Goal: Task Accomplishment & Management: Manage account settings

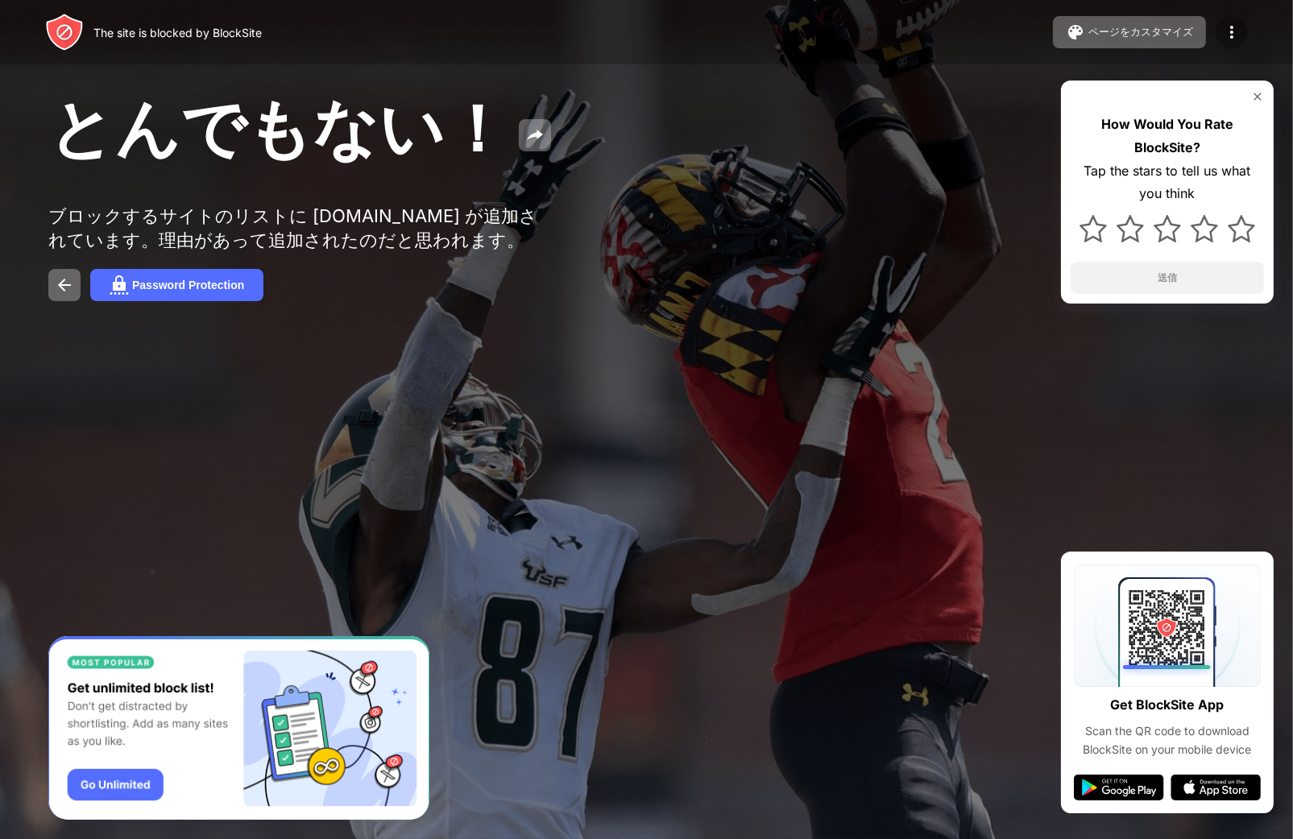
click at [1231, 28] on img at bounding box center [1231, 32] width 19 height 19
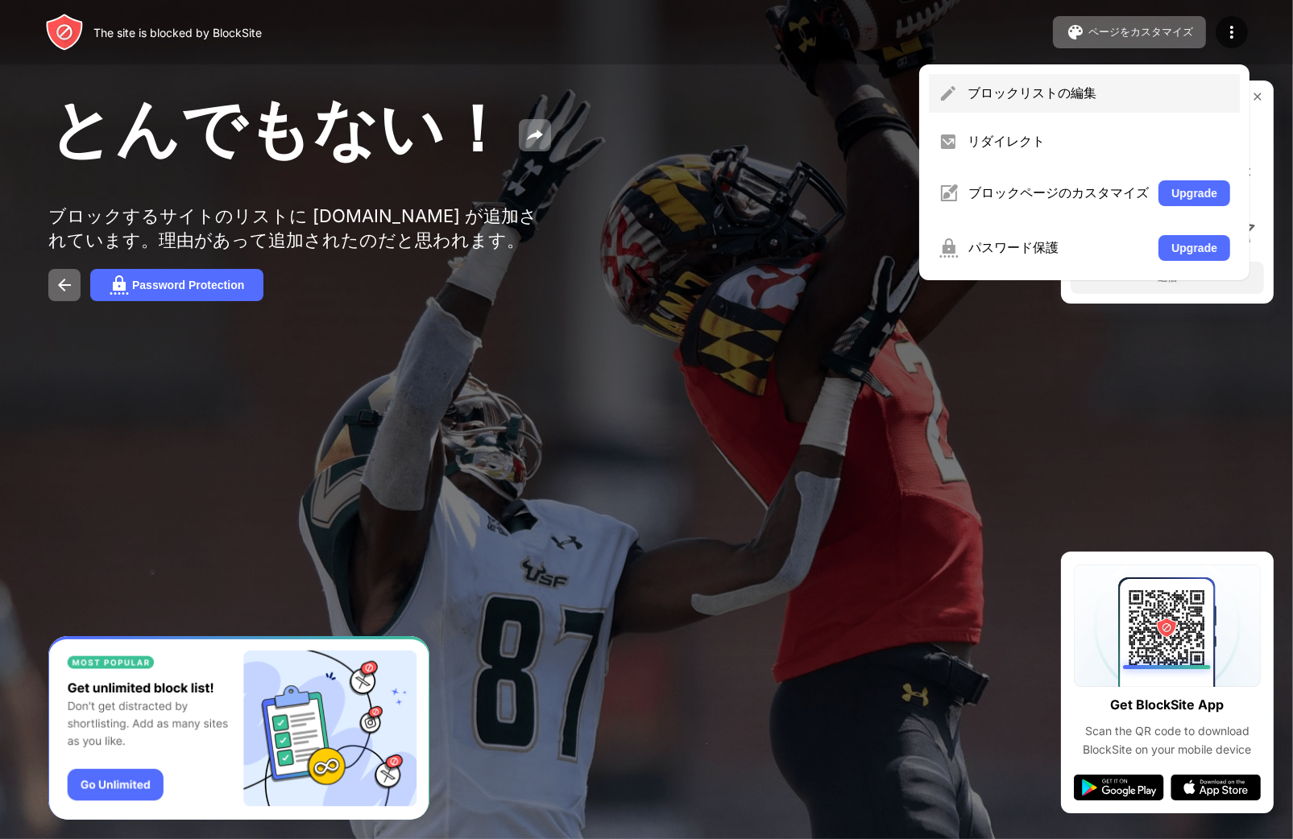
click at [1216, 89] on div "ブロックリストの編集" at bounding box center [1098, 94] width 263 height 18
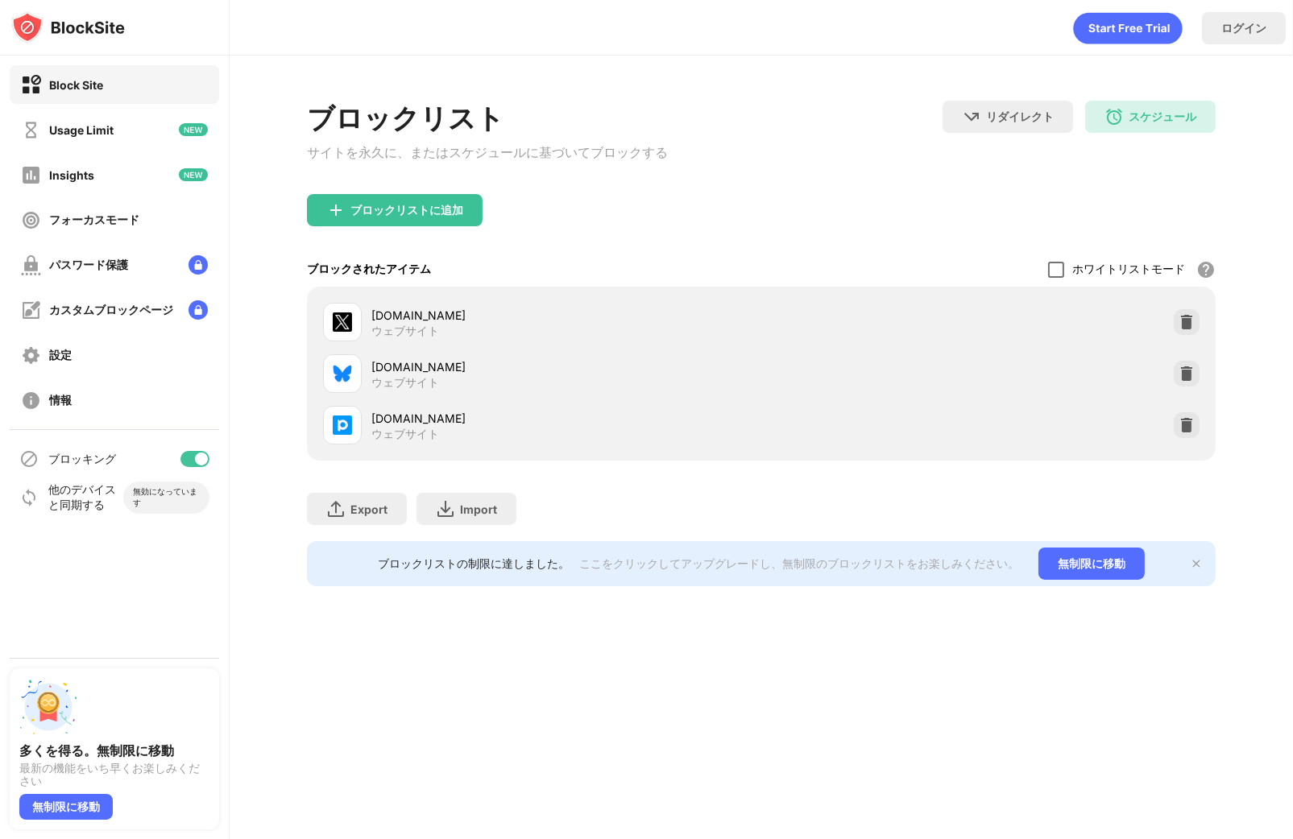
click at [1061, 275] on div at bounding box center [1056, 270] width 16 height 16
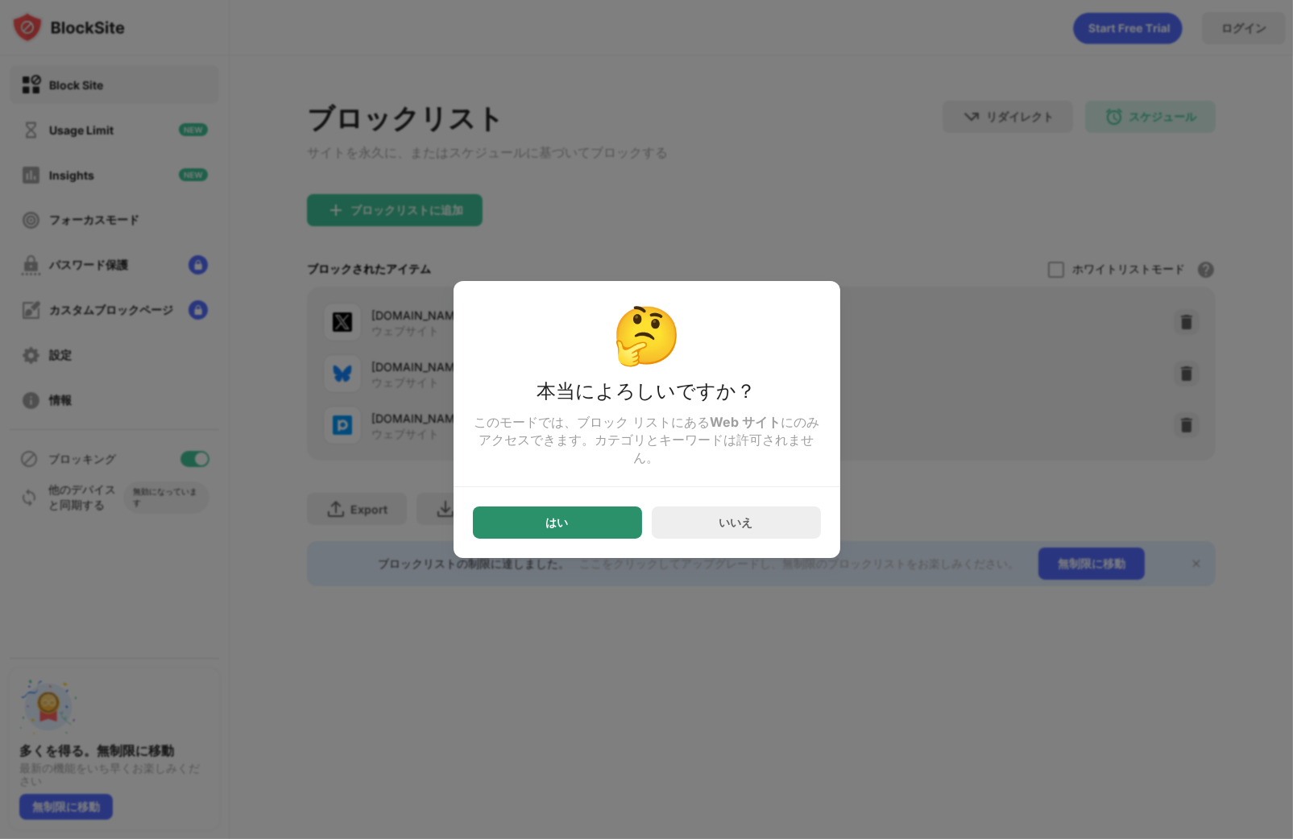
click at [578, 531] on div "はい" at bounding box center [557, 523] width 169 height 32
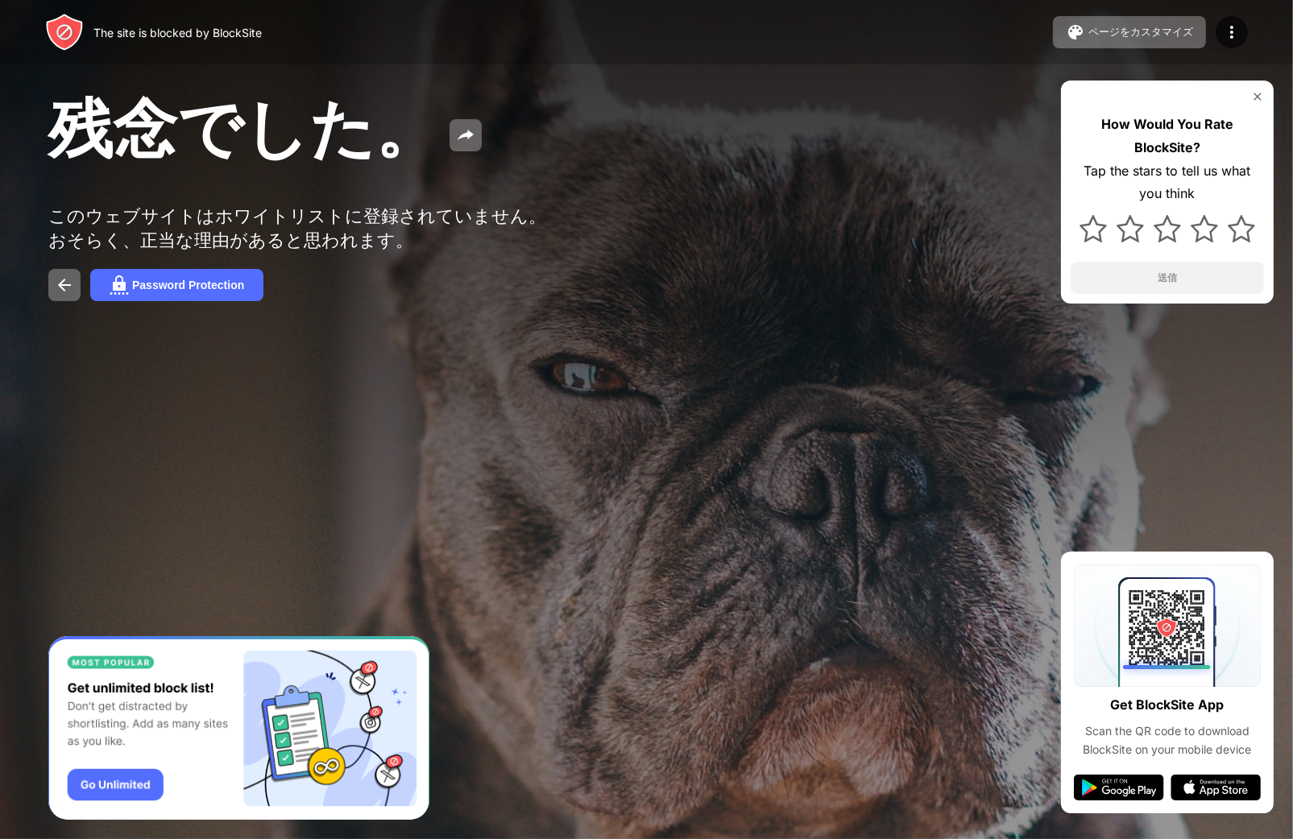
click at [1251, 29] on div "The site is blocked by BlockSite ページをカスタマイズ ブロックリストの編集 リダイレクト ブロックページのカスタマイズ Up…" at bounding box center [646, 32] width 1293 height 64
click at [1238, 30] on img at bounding box center [1231, 32] width 19 height 19
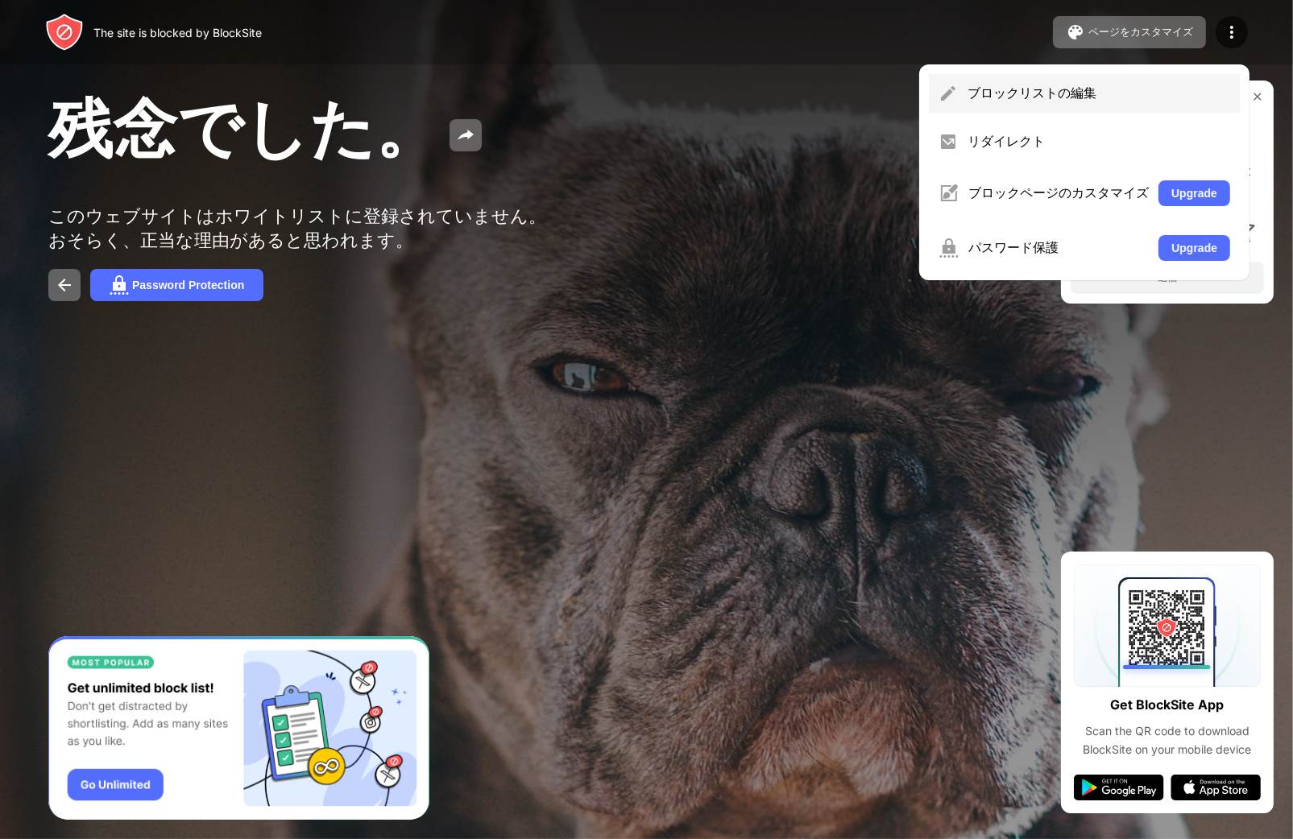
click at [1202, 93] on div "ブロックリストの編集" at bounding box center [1098, 94] width 263 height 18
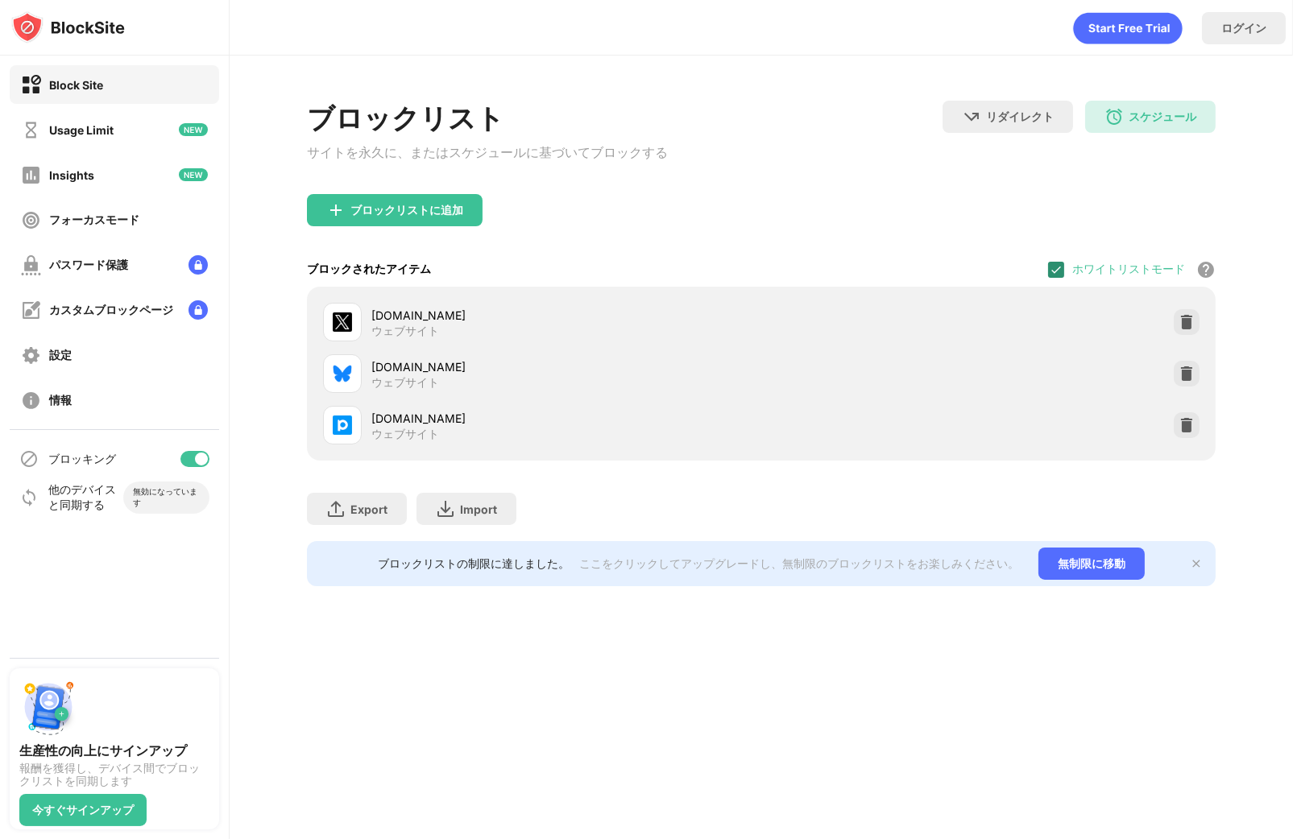
click at [1062, 271] on img at bounding box center [1056, 269] width 13 height 13
click at [595, 259] on div "ブロックされたアイテム ホワイトリストモード ホワイトリスト以外のすべての Web サイトをブロックします。ホワイトリスト モードは URL でのみ機能し、カ…" at bounding box center [761, 269] width 908 height 35
click at [1055, 271] on div at bounding box center [1056, 270] width 16 height 16
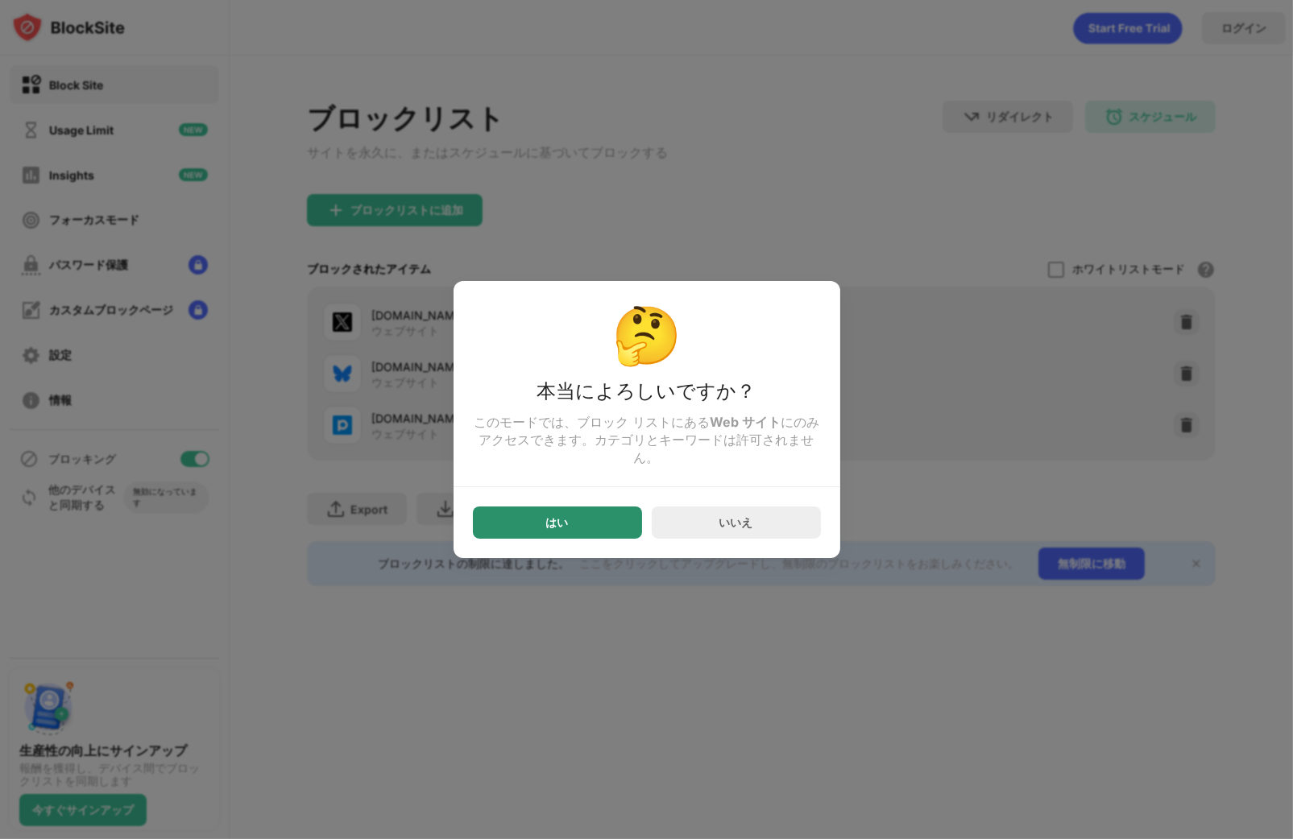
click at [562, 527] on div "はい" at bounding box center [557, 522] width 23 height 13
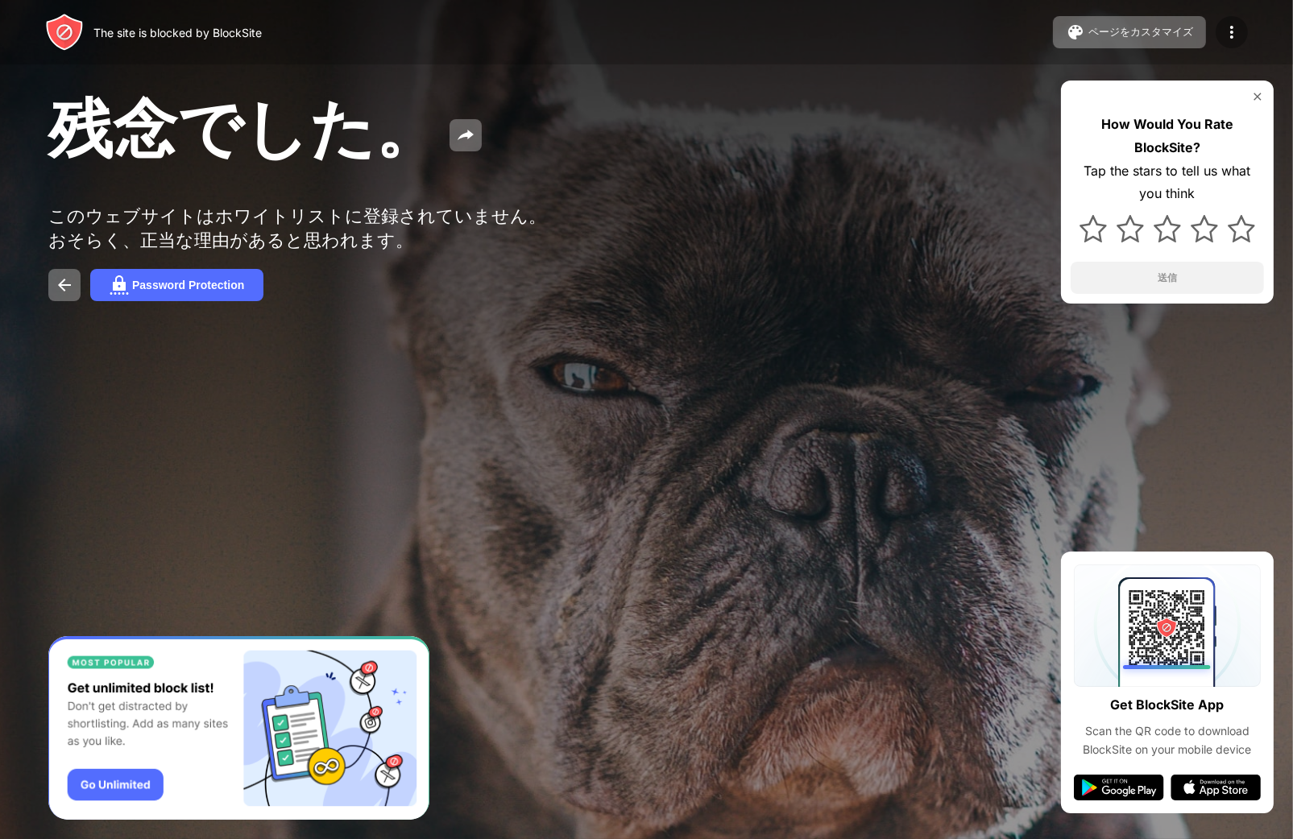
click at [1232, 31] on img at bounding box center [1231, 32] width 19 height 19
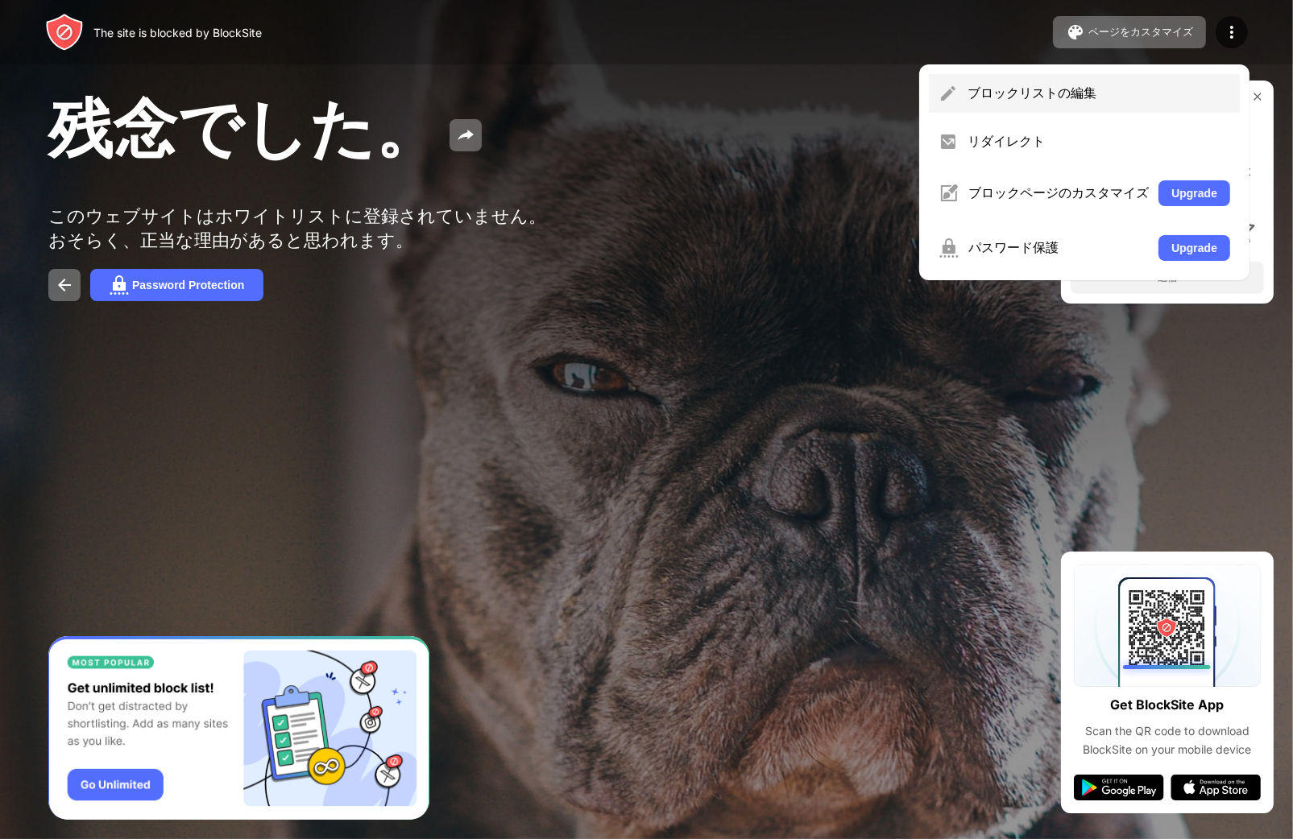
click at [1109, 85] on div "ブロックリストの編集" at bounding box center [1098, 94] width 263 height 18
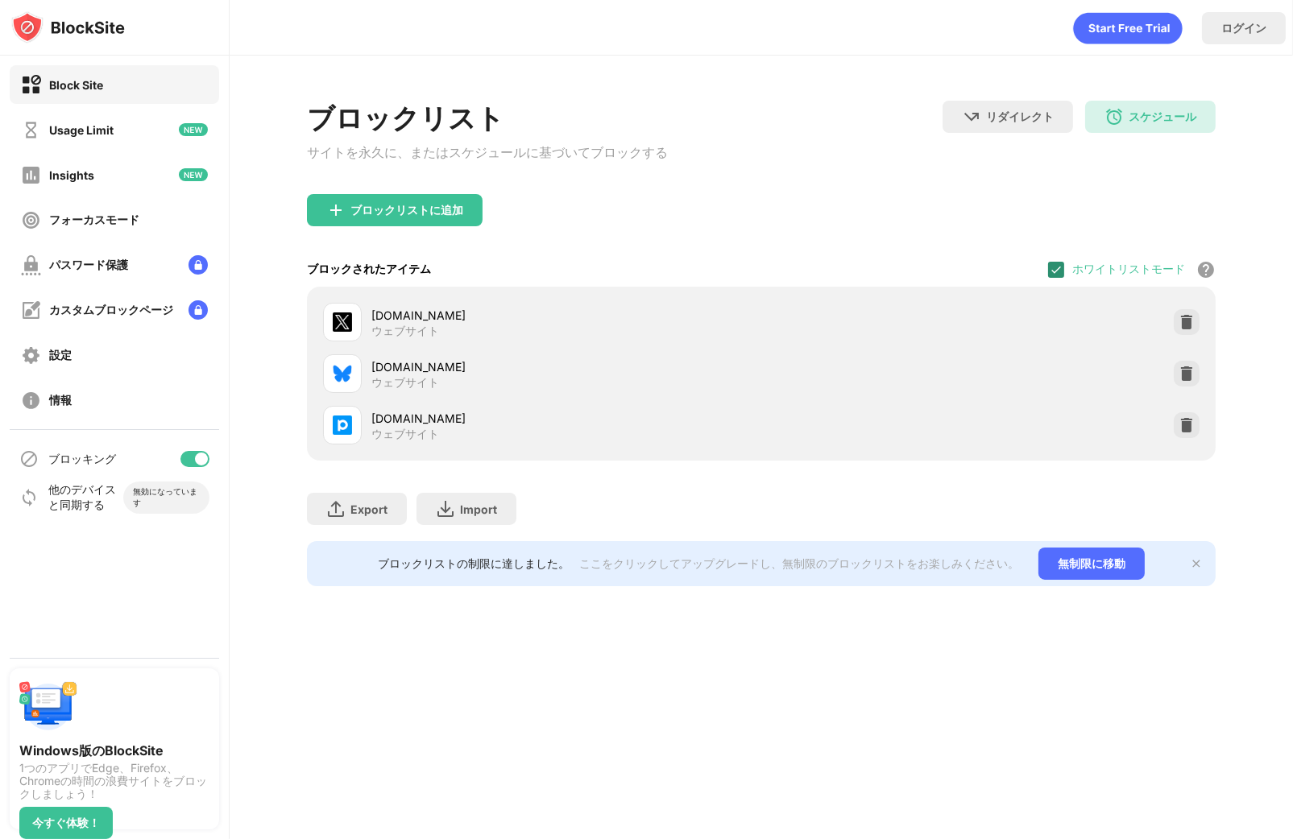
click at [1054, 275] on img at bounding box center [1056, 269] width 13 height 13
